Goal: Transaction & Acquisition: Purchase product/service

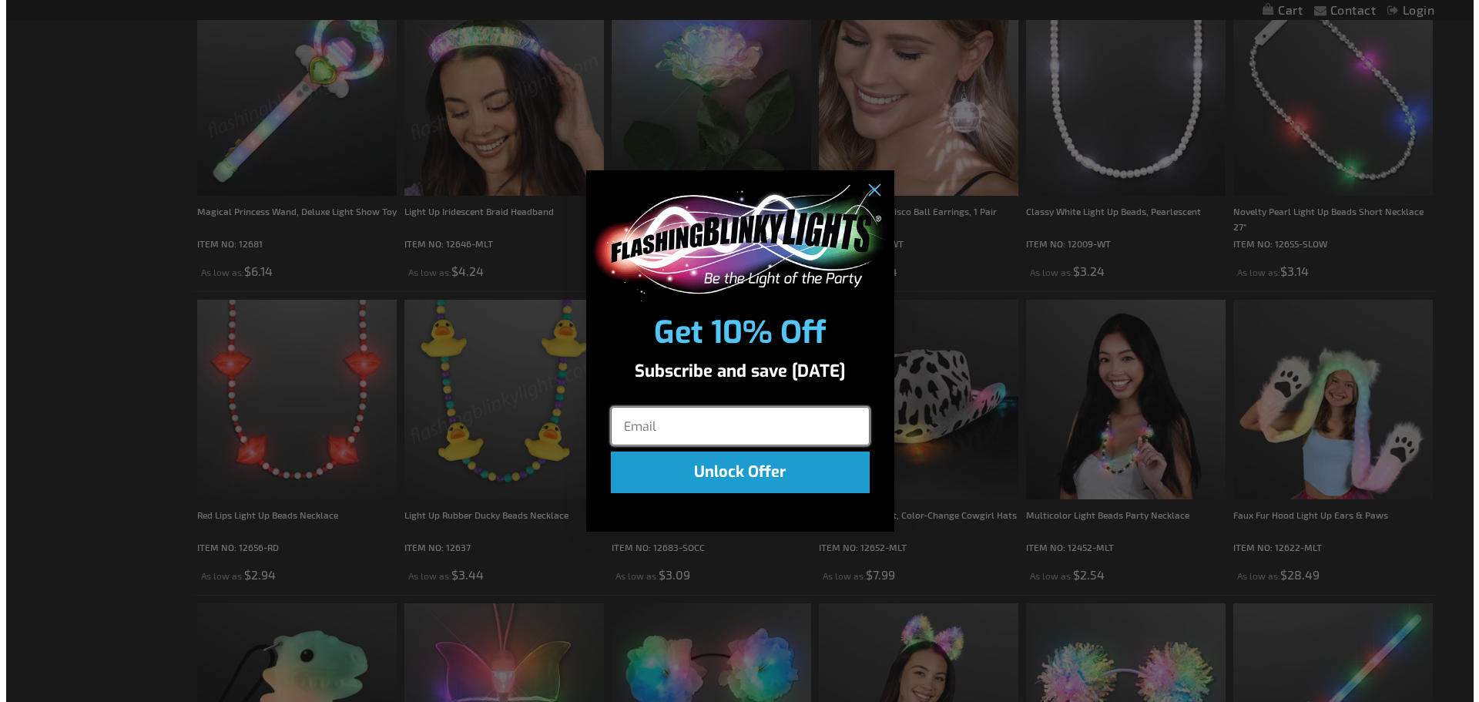
scroll to position [1160, 0]
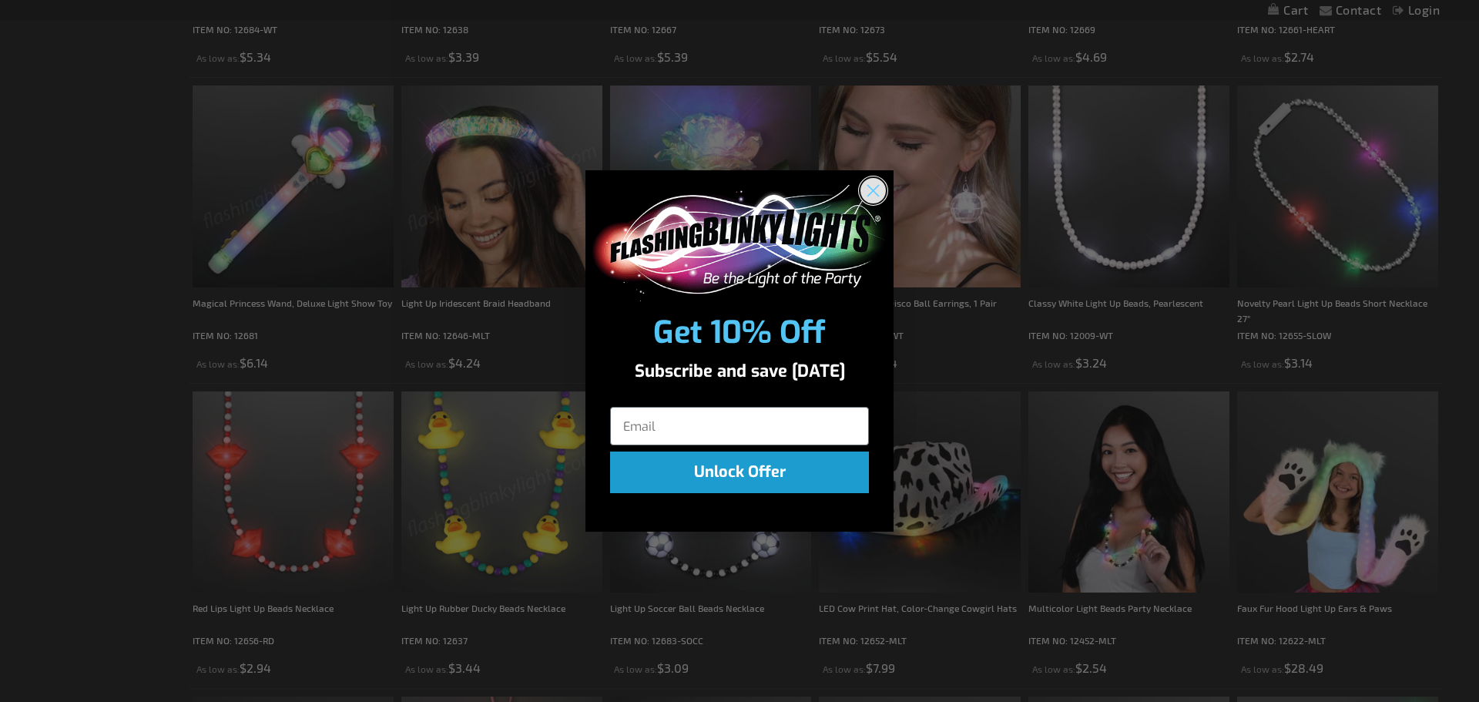
click at [876, 189] on icon "Close dialog" at bounding box center [873, 191] width 11 height 11
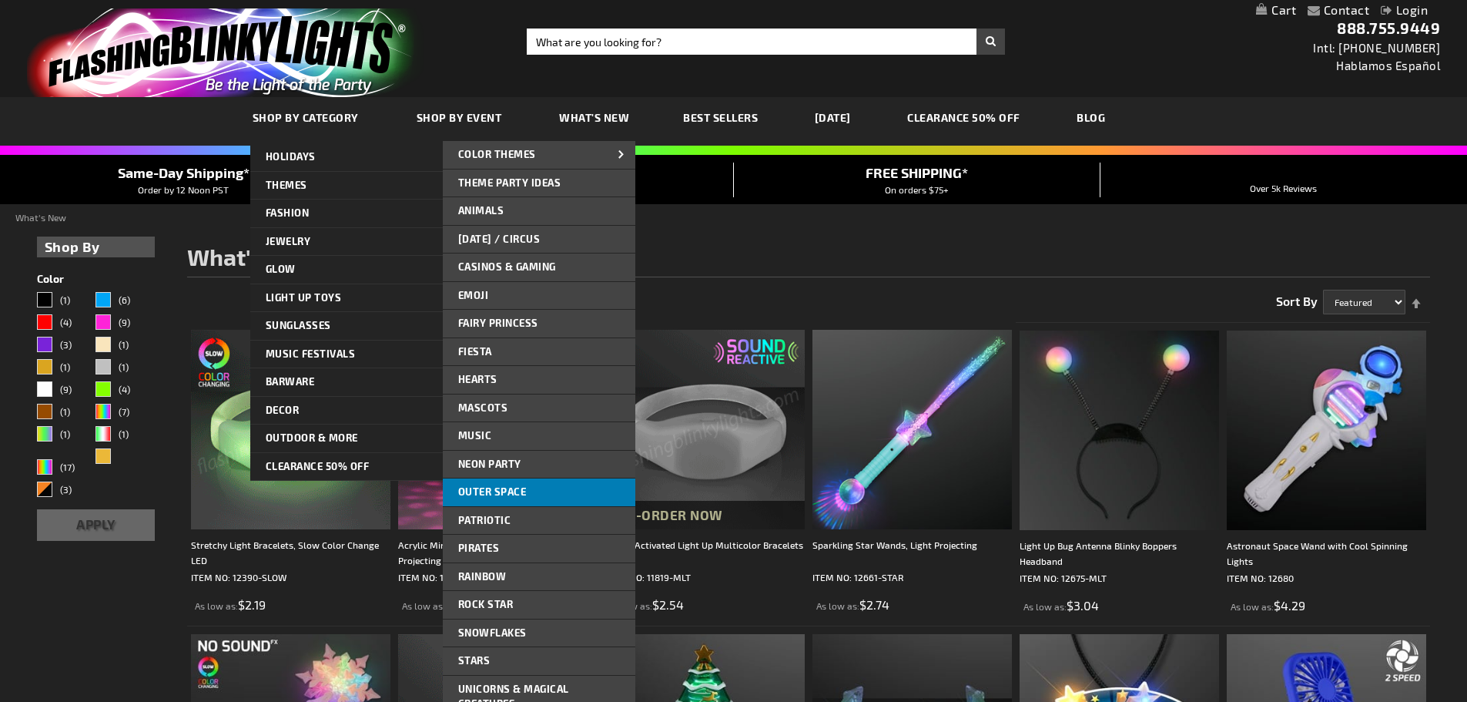
scroll to position [77, 0]
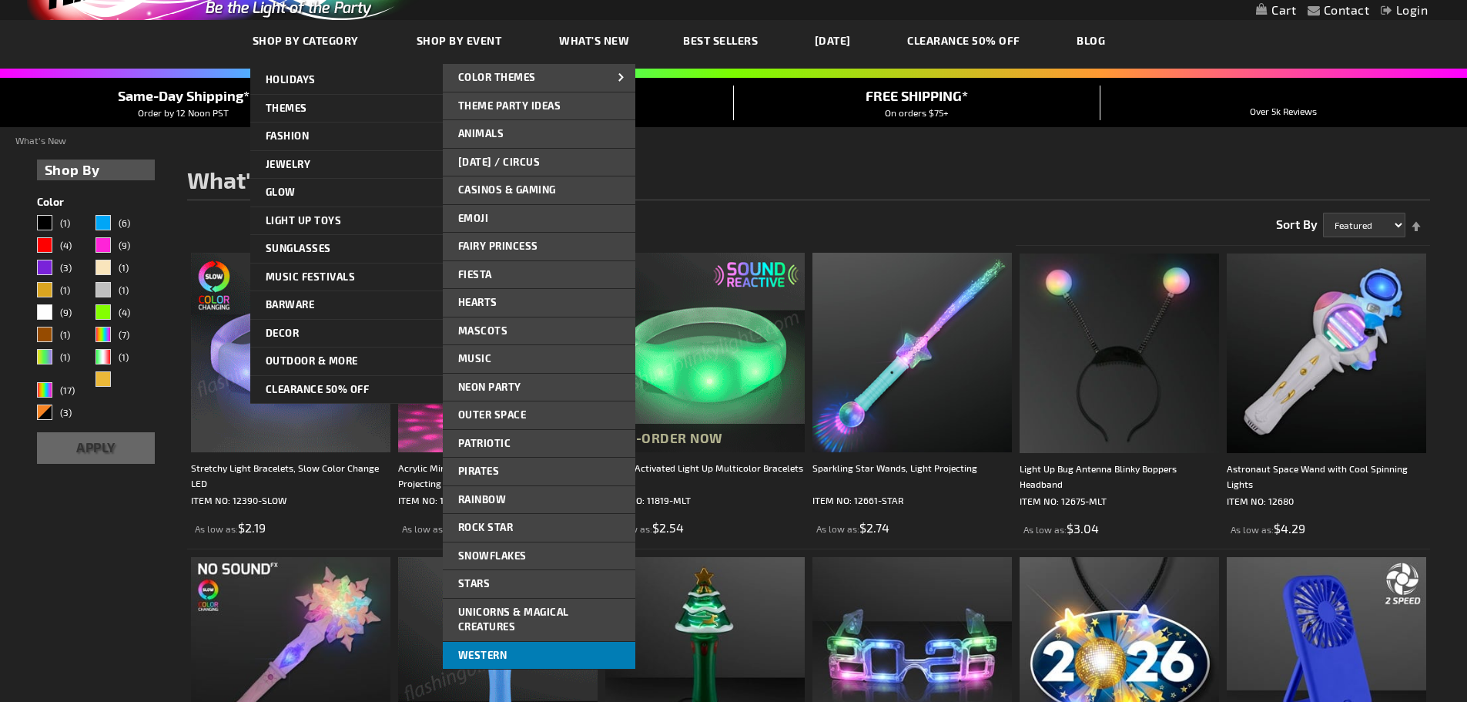
click at [514, 645] on link "Western" at bounding box center [539, 656] width 193 height 28
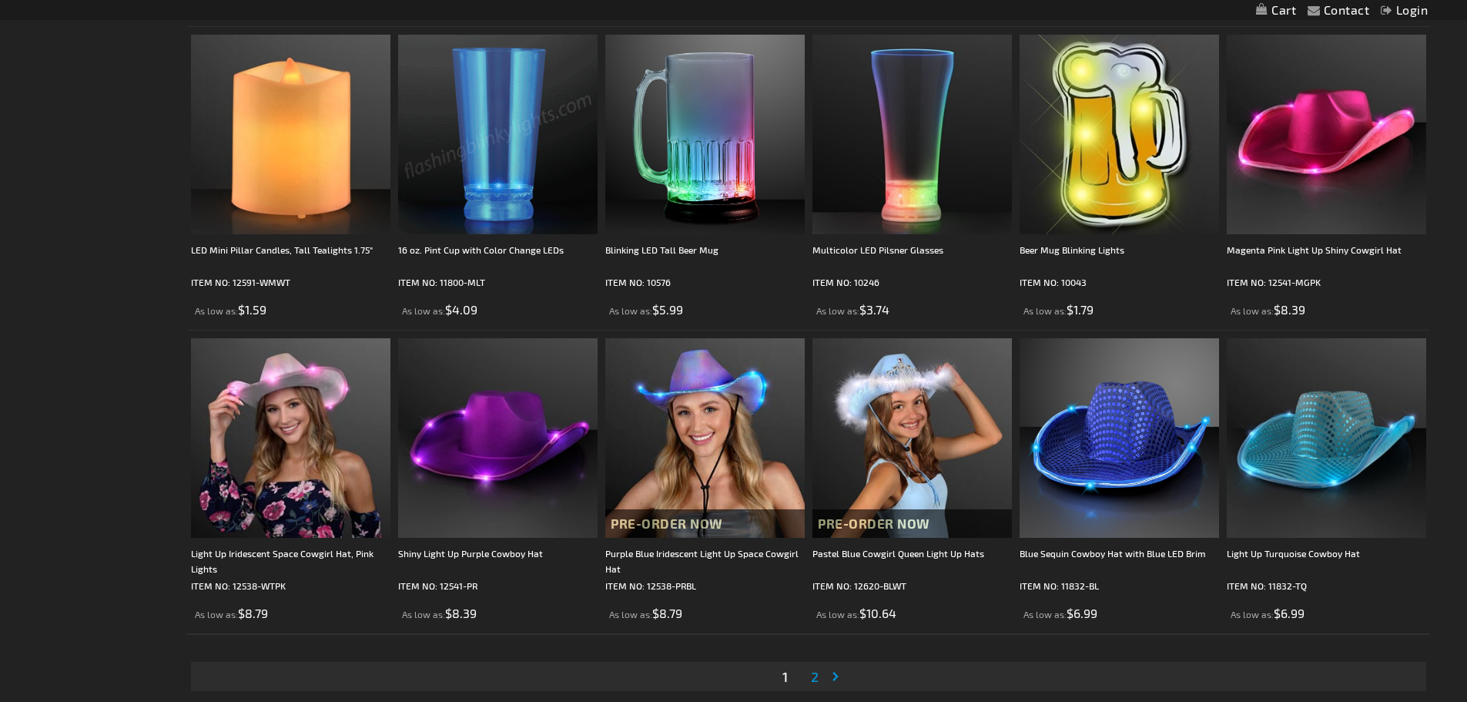
scroll to position [2850, 0]
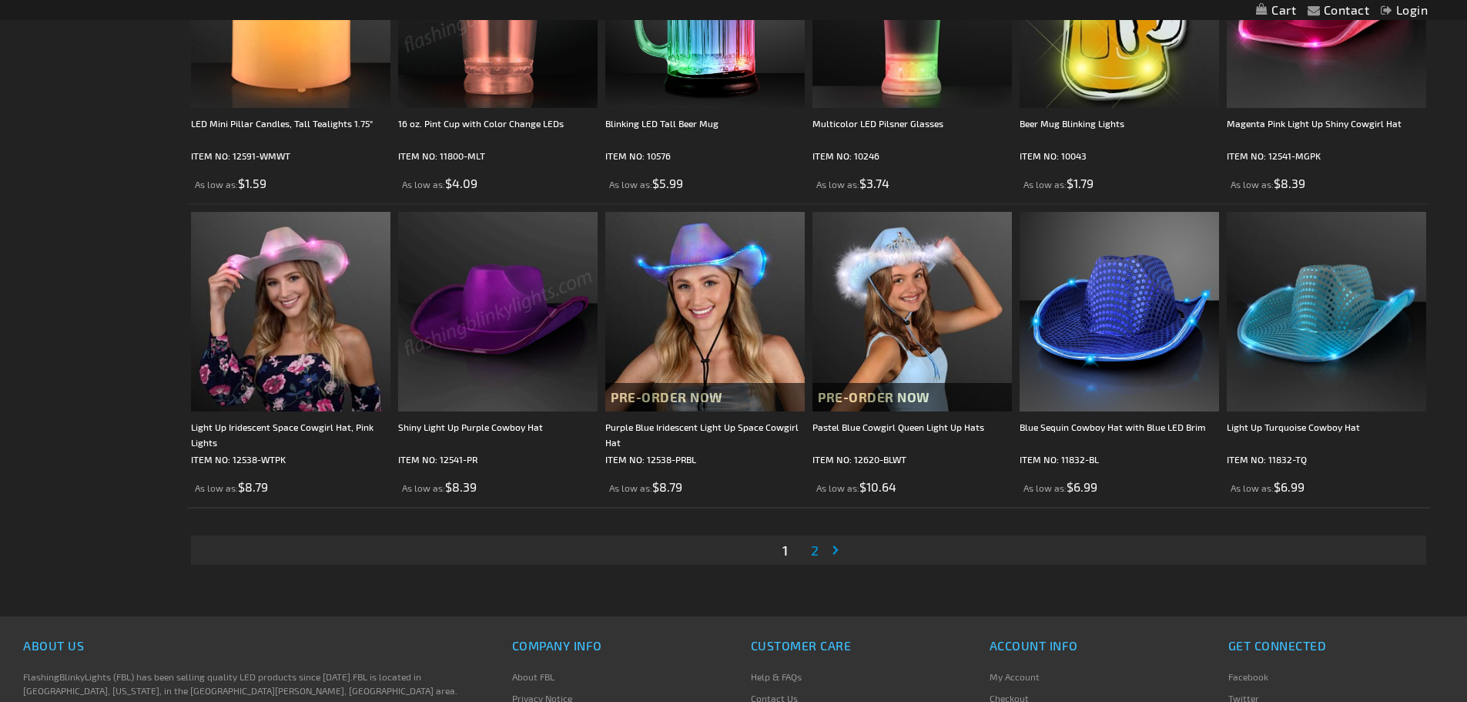
click at [818, 551] on span "2" at bounding box center [815, 549] width 8 height 17
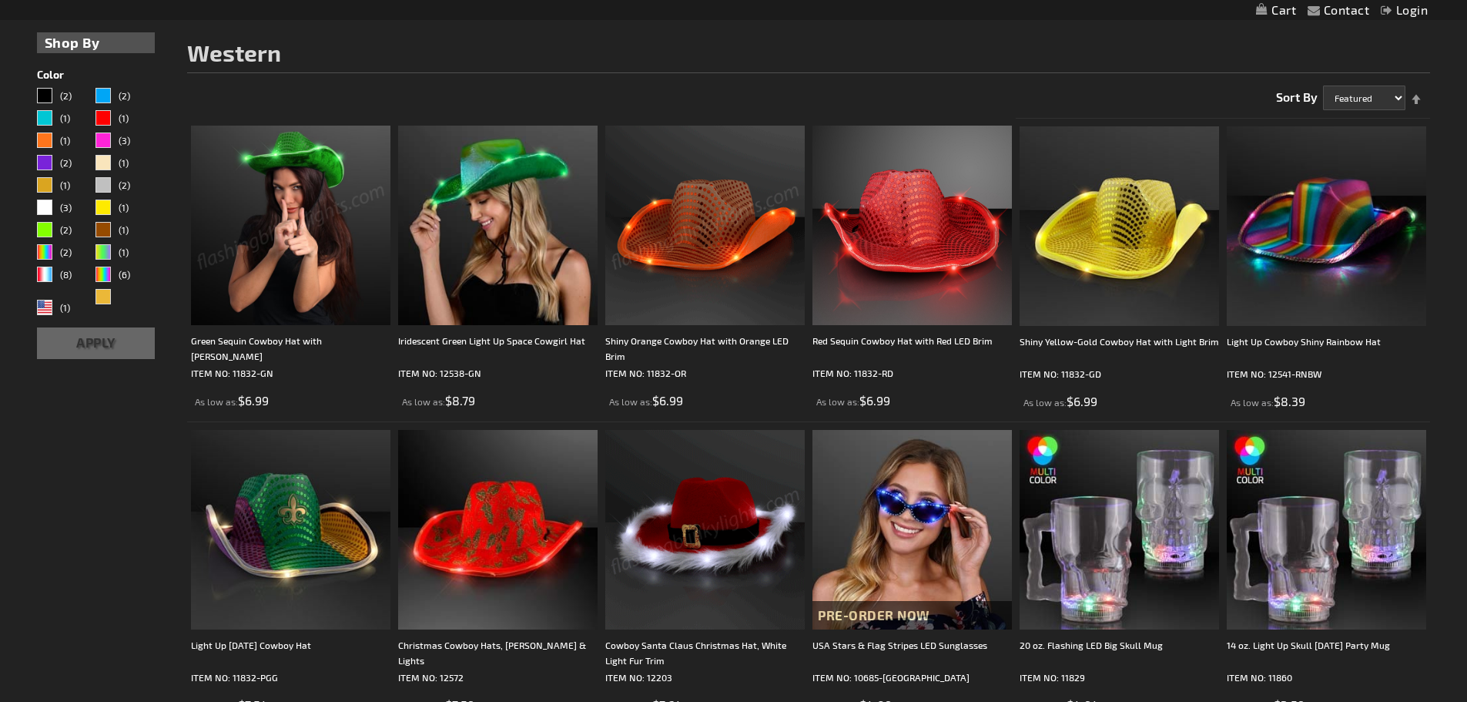
scroll to position [3, 0]
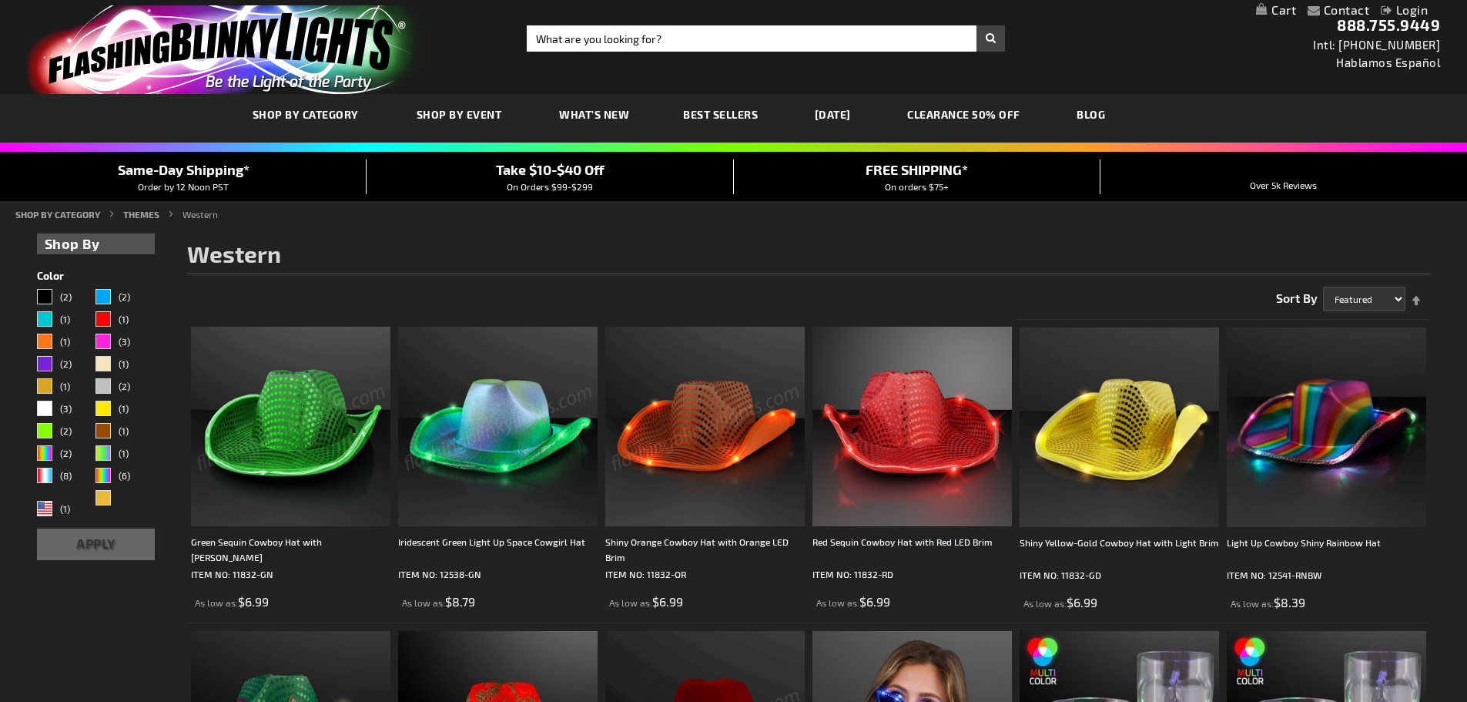
click at [300, 444] on img at bounding box center [290, 426] width 199 height 199
